Goal: Task Accomplishment & Management: Use online tool/utility

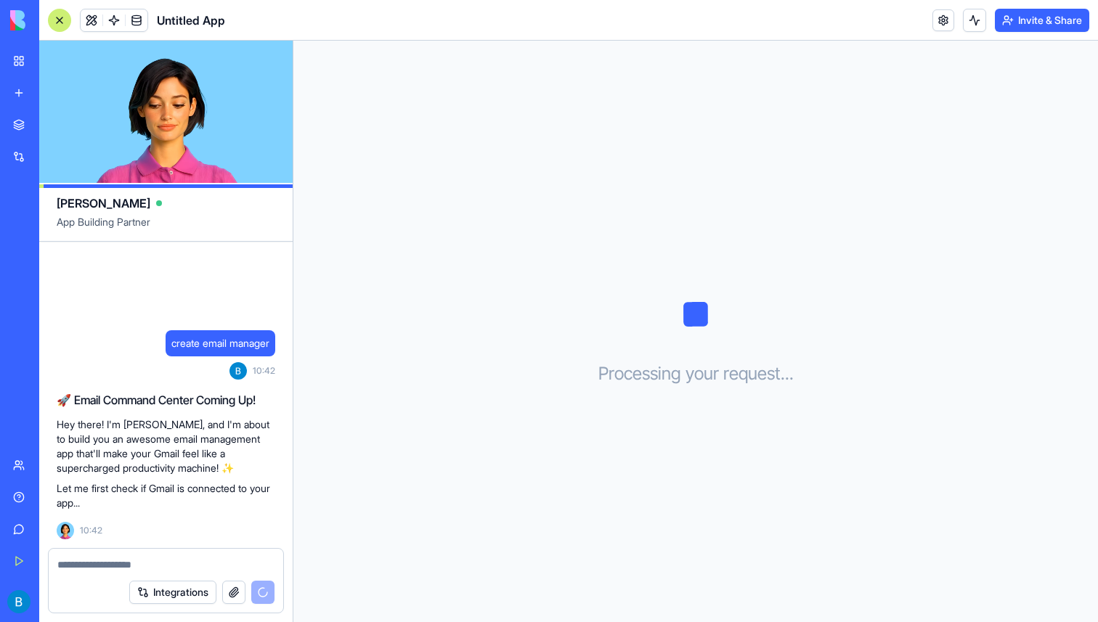
scroll to position [39, 0]
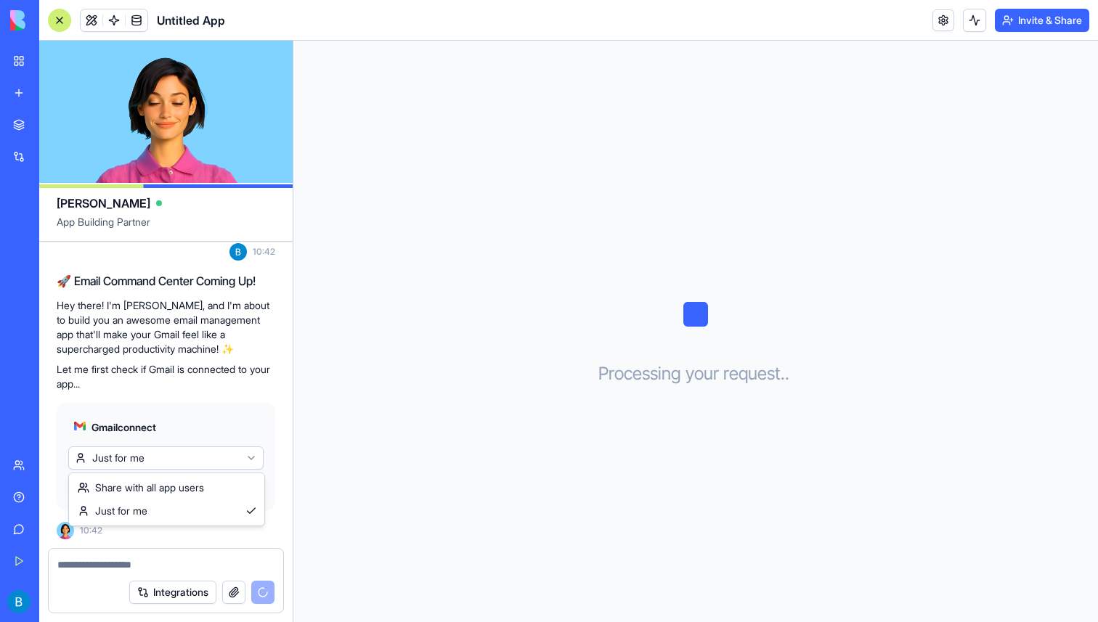
click at [203, 453] on html "BETA My Workspace New app Marketplace Integrations Recent Untitled App AI Logo …" at bounding box center [549, 311] width 1098 height 622
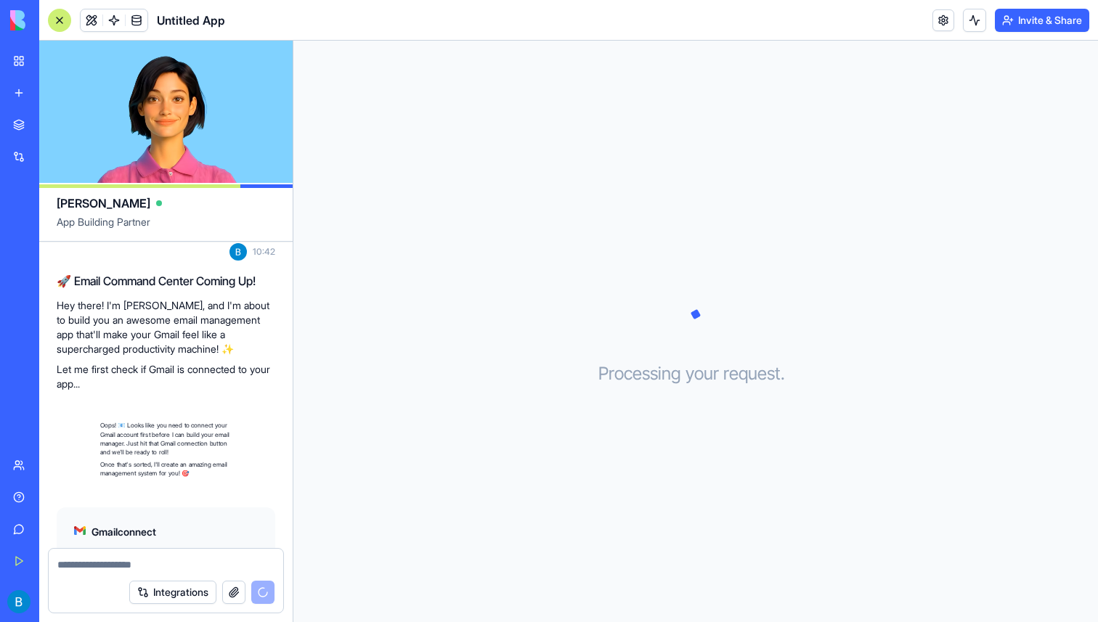
scroll to position [144, 0]
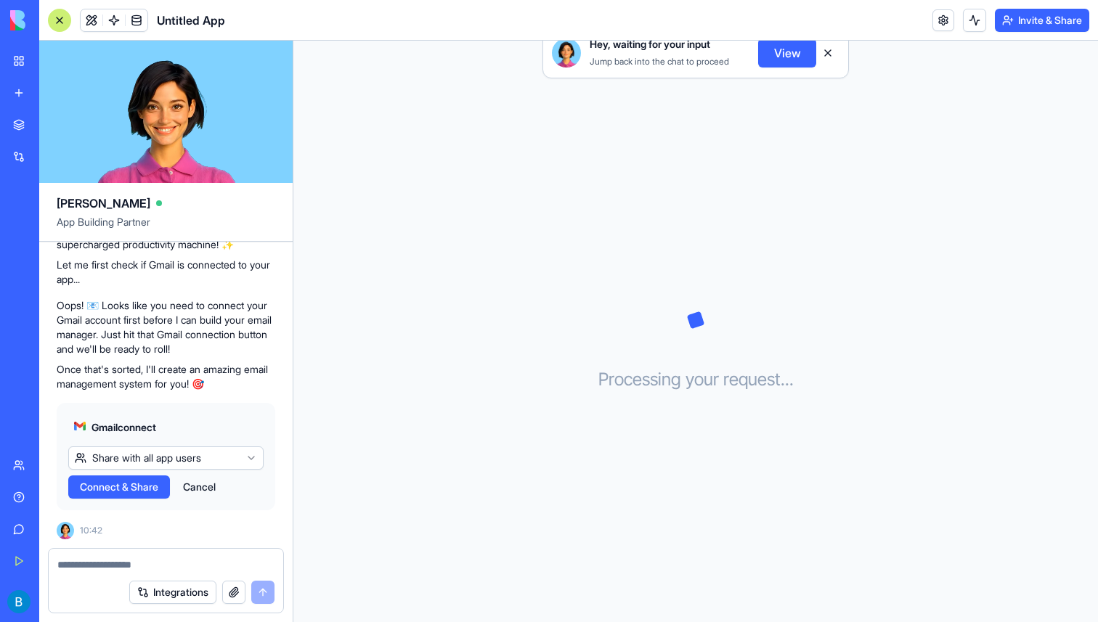
click at [141, 487] on span "Connect & Share" at bounding box center [119, 487] width 78 height 15
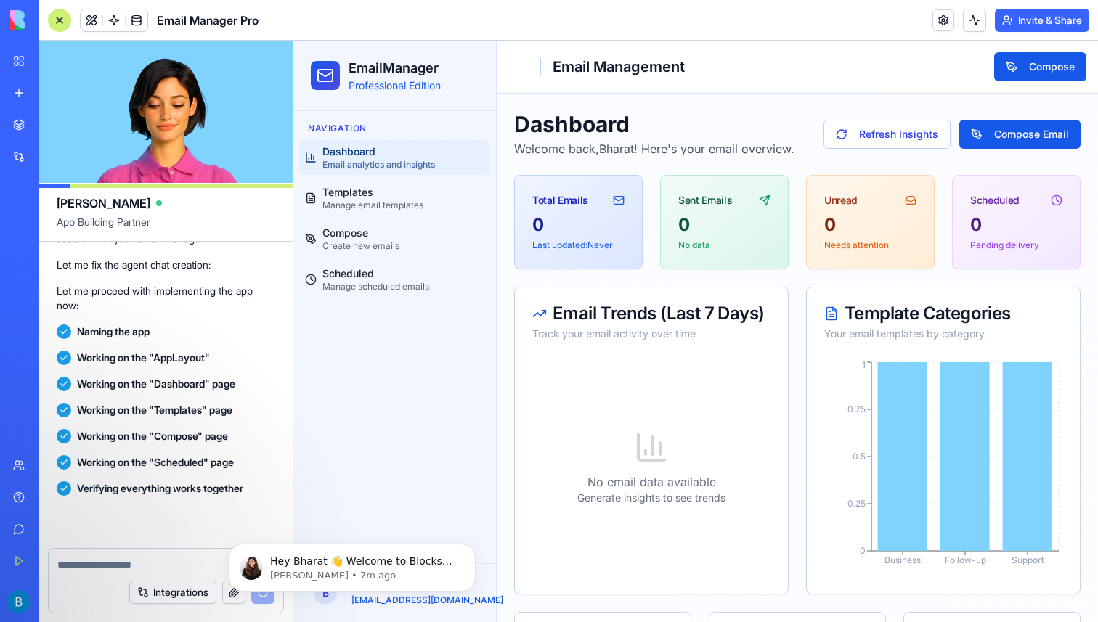
scroll to position [963, 0]
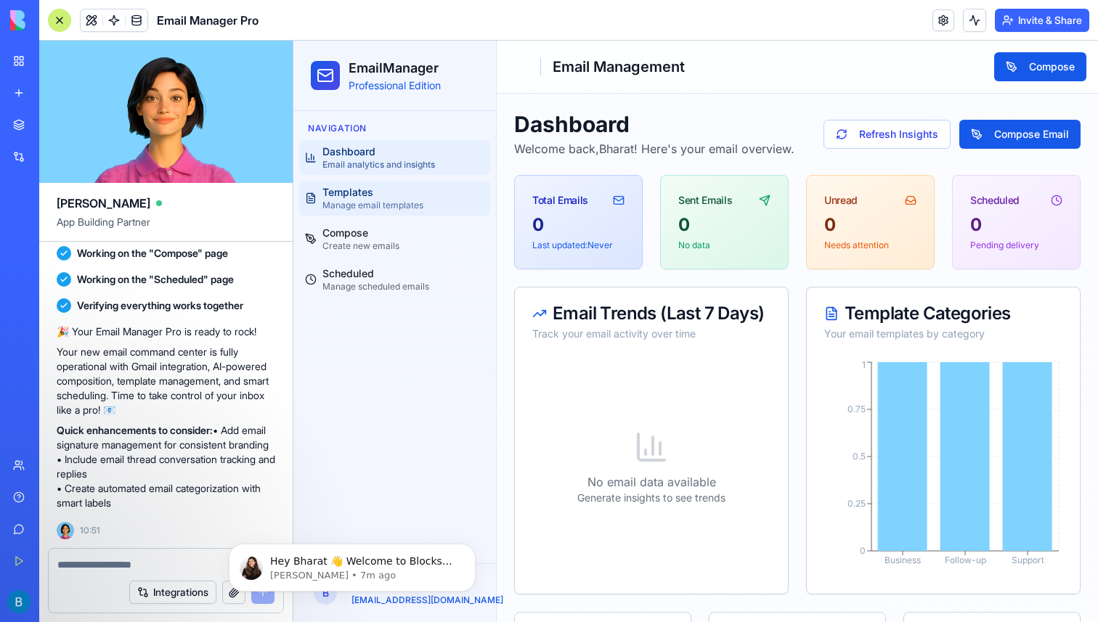
click at [396, 184] on link "Templates Manage email templates" at bounding box center [394, 198] width 191 height 35
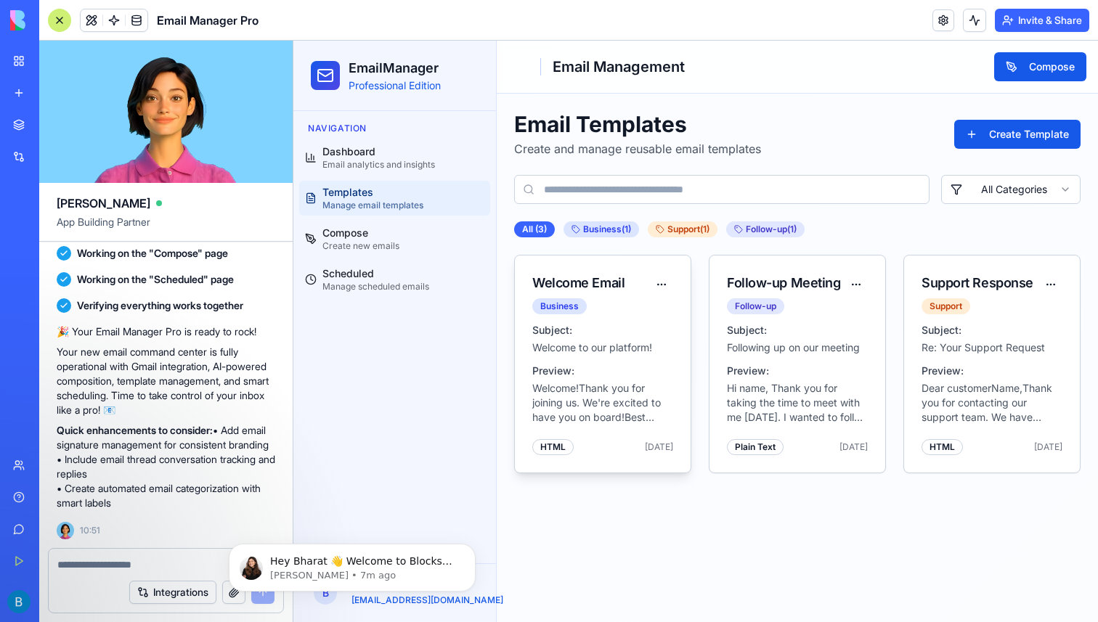
click at [578, 401] on p "Welcome!Thank you for joining us. We're excited to have you on board!Best regar…" at bounding box center [602, 403] width 141 height 44
click at [602, 343] on p "Welcome to our platform!" at bounding box center [602, 347] width 141 height 15
click at [657, 279] on html "EmailManager Professional Edition Navigation Dashboard Email analytics and insi…" at bounding box center [695, 331] width 804 height 581
click at [654, 314] on div "Preview" at bounding box center [627, 314] width 86 height 23
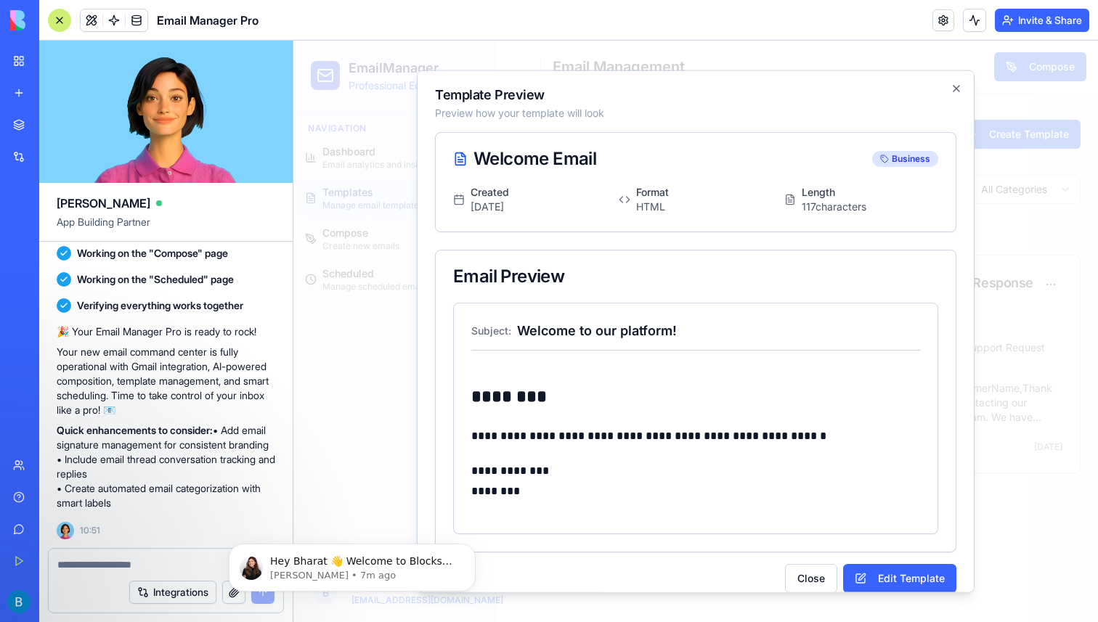
scroll to position [17, 0]
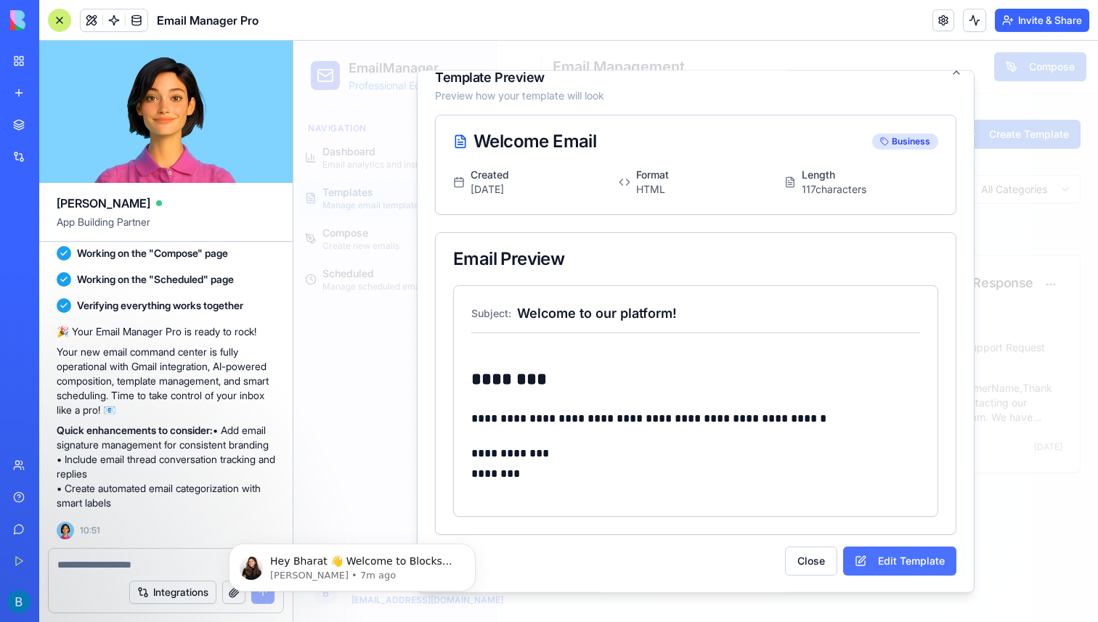
click at [888, 553] on button "Edit Template" at bounding box center [899, 560] width 113 height 29
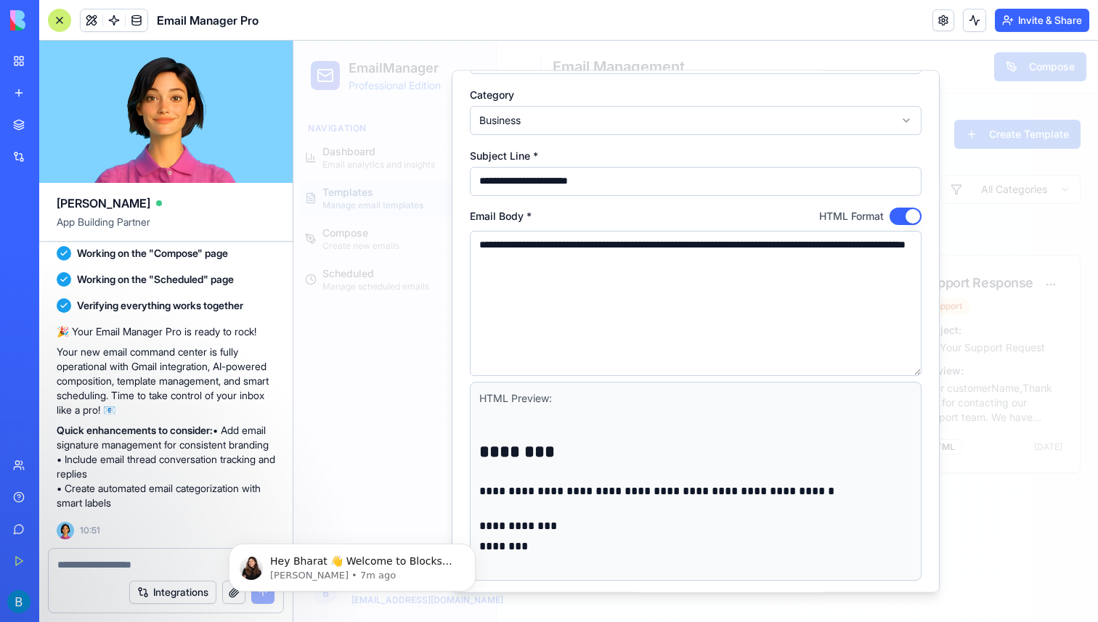
scroll to position [165, 0]
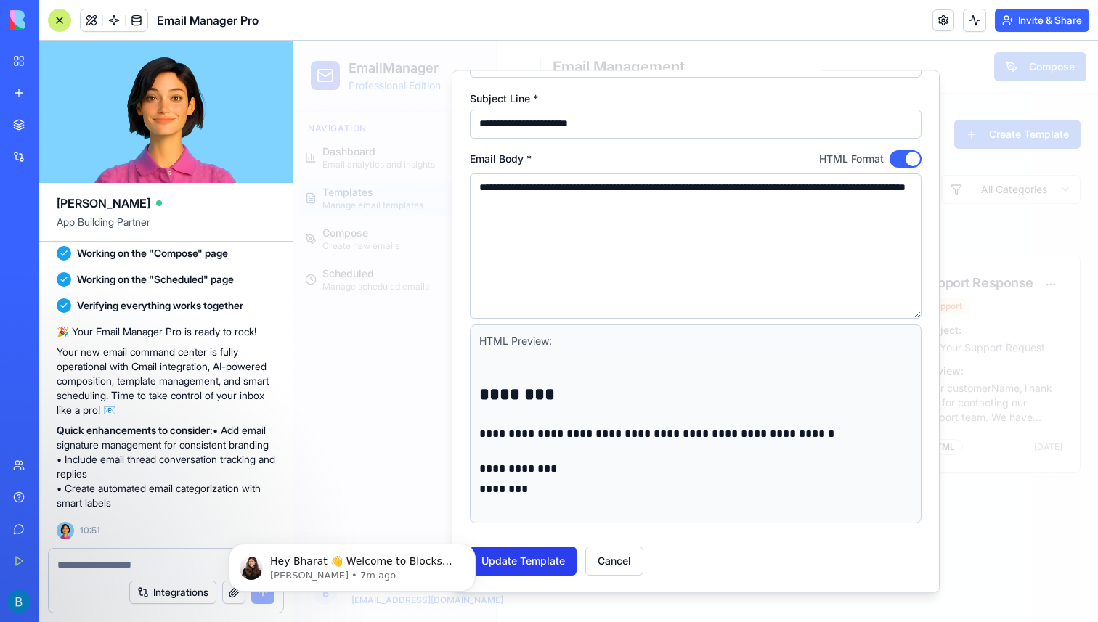
click at [512, 561] on button "Update Template" at bounding box center [523, 560] width 107 height 29
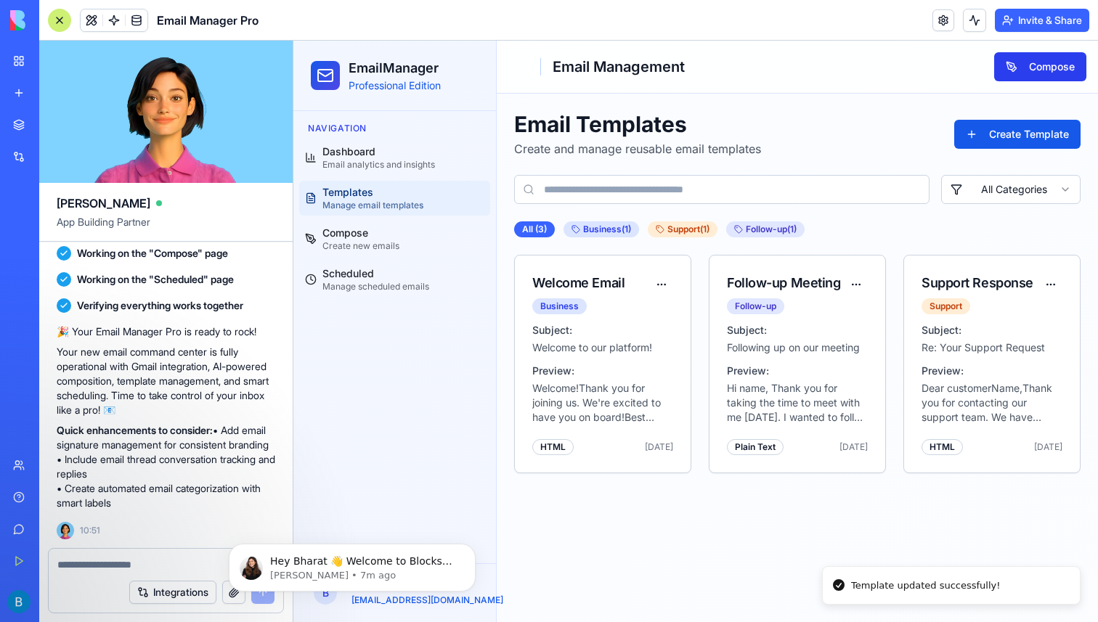
click at [1021, 64] on button "Compose" at bounding box center [1040, 66] width 92 height 29
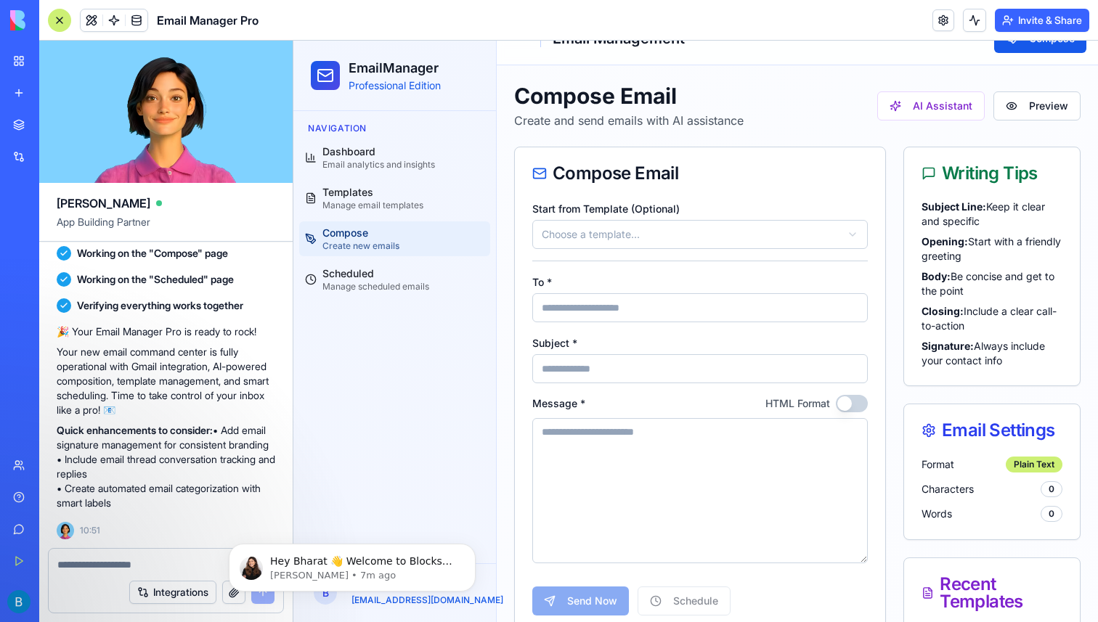
scroll to position [38, 0]
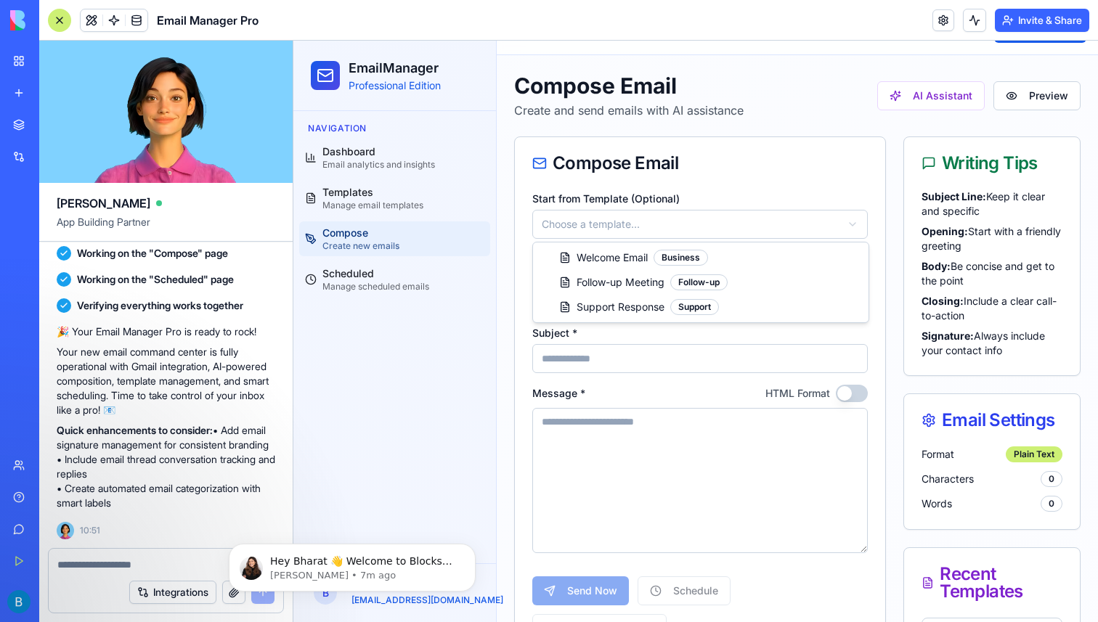
click at [692, 211] on html "EmailManager Professional Edition Navigation Dashboard Email analytics and insi…" at bounding box center [695, 420] width 804 height 837
type input "**********"
type textarea "**********"
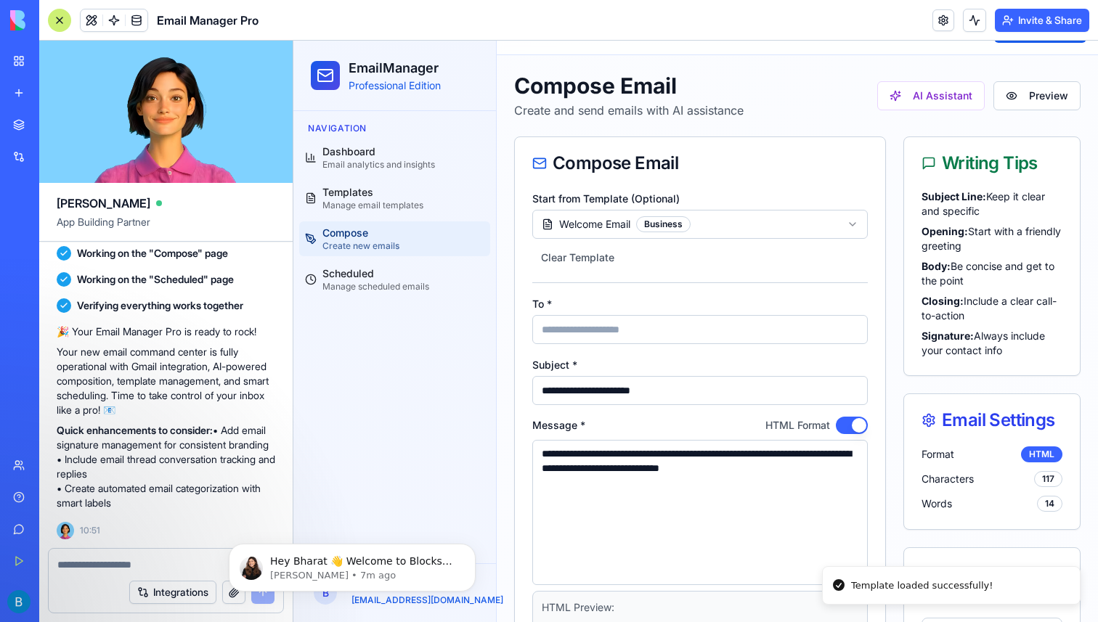
click at [639, 338] on input "To *" at bounding box center [699, 329] width 335 height 29
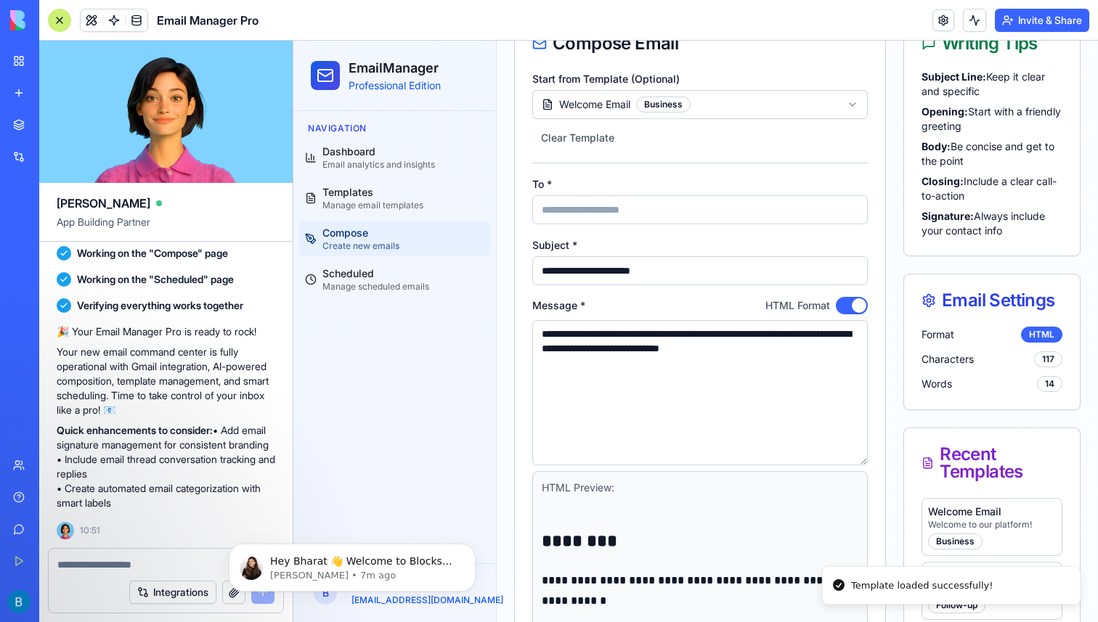
scroll to position [0, 0]
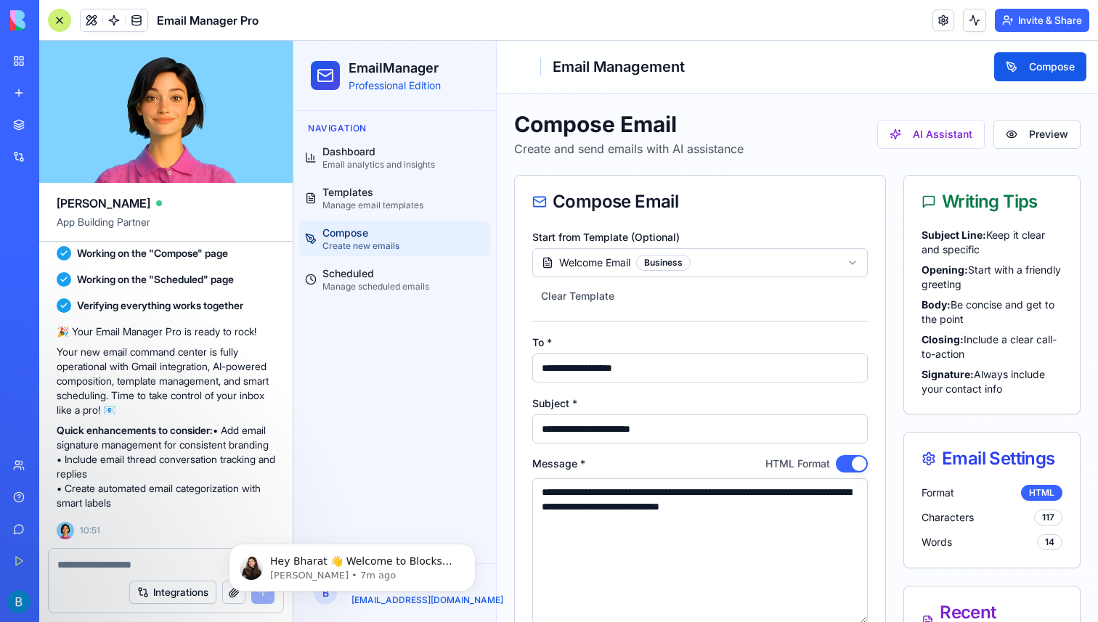
type input "**********"
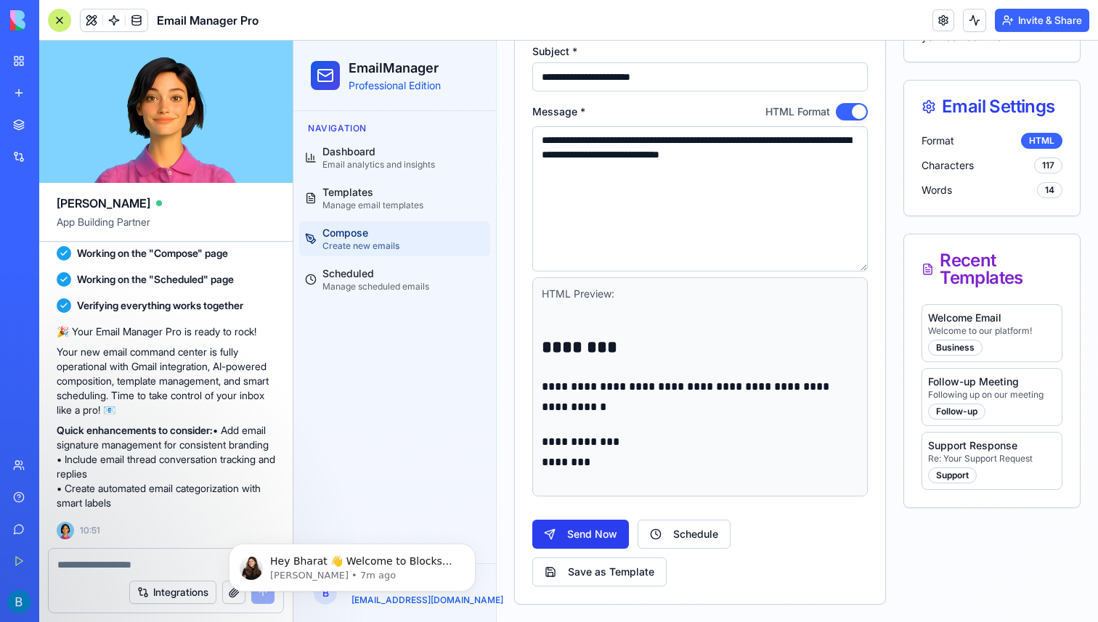
type input "**********"
click at [581, 534] on button "Send Now" at bounding box center [580, 534] width 97 height 29
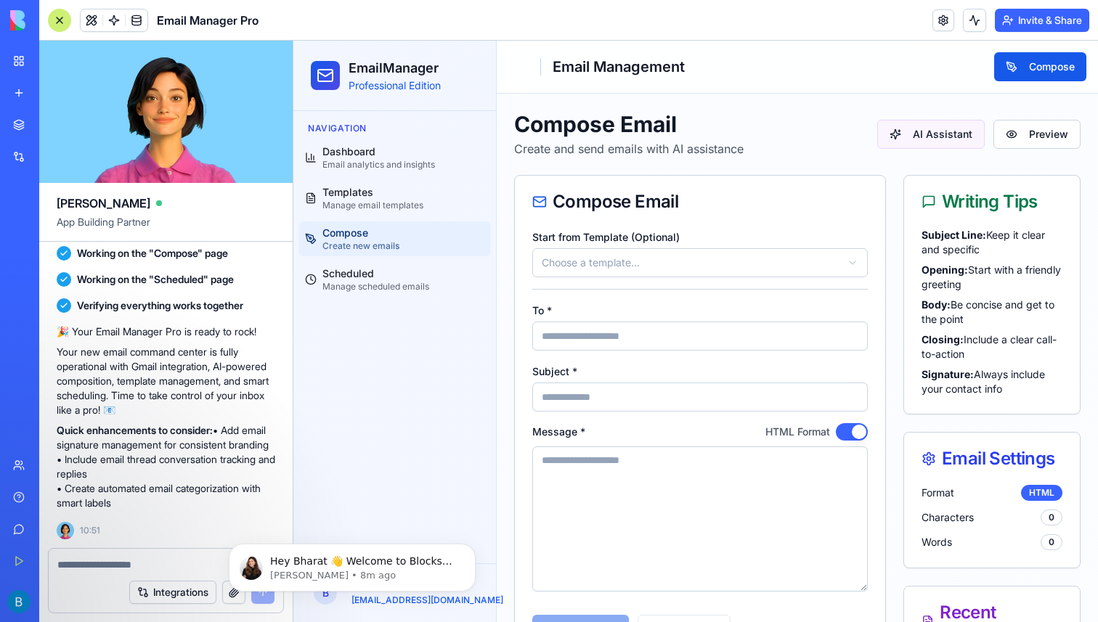
click at [927, 144] on button "AI Assistant" at bounding box center [930, 134] width 107 height 29
